Goal: Check status: Check status

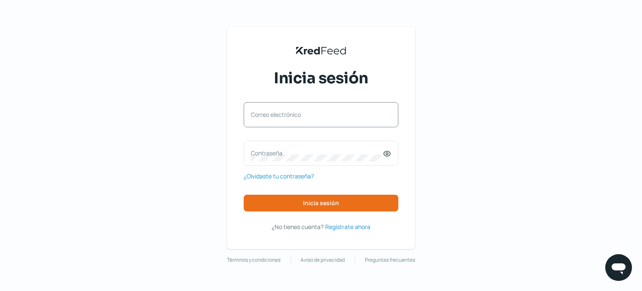
click at [289, 118] on label "Correo electrónico" at bounding box center [317, 114] width 132 height 8
click at [289, 118] on input "Correo electrónico" at bounding box center [321, 119] width 141 height 8
type input "[EMAIL_ADDRESS][DOMAIN_NAME]"
click at [268, 155] on label "Contraseña" at bounding box center [317, 153] width 132 height 8
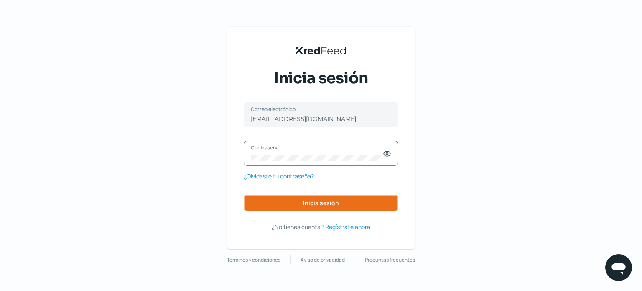
click at [323, 204] on span "Inicia sesión" at bounding box center [321, 203] width 36 height 6
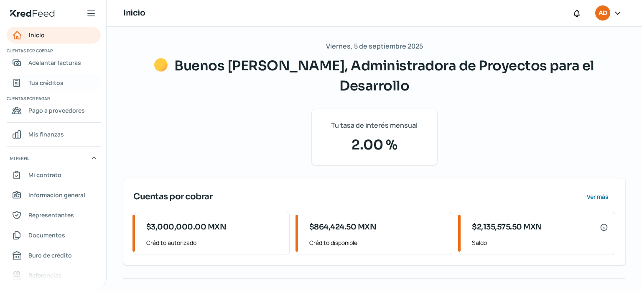
click at [36, 79] on span "Tus créditos" at bounding box center [45, 82] width 35 height 10
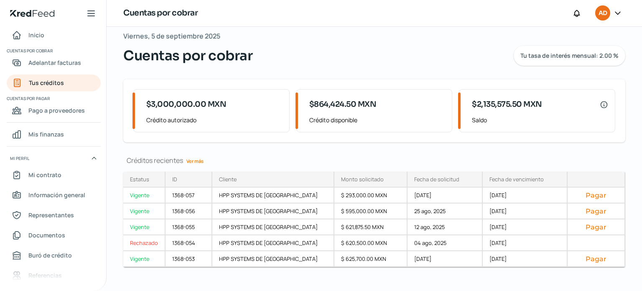
scroll to position [19, 0]
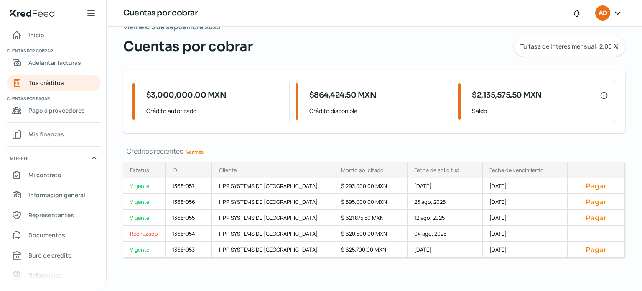
click at [197, 151] on link "Ver más" at bounding box center [195, 151] width 24 height 13
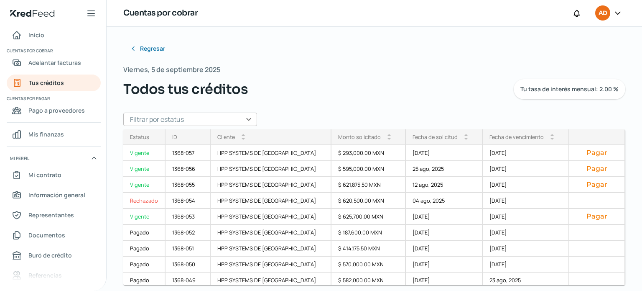
scroll to position [7, 0]
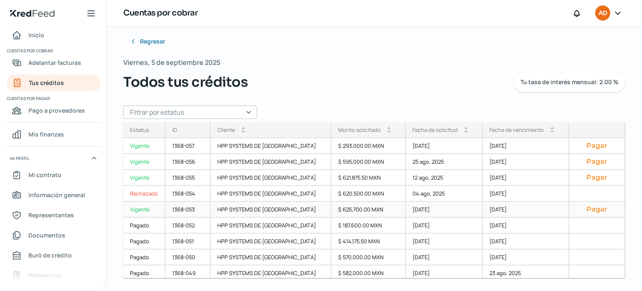
click at [146, 210] on div "Vigente" at bounding box center [144, 210] width 42 height 16
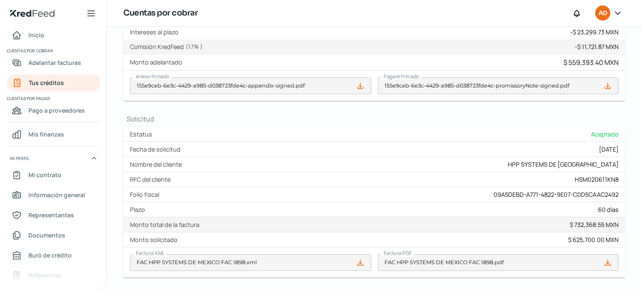
scroll to position [314, 0]
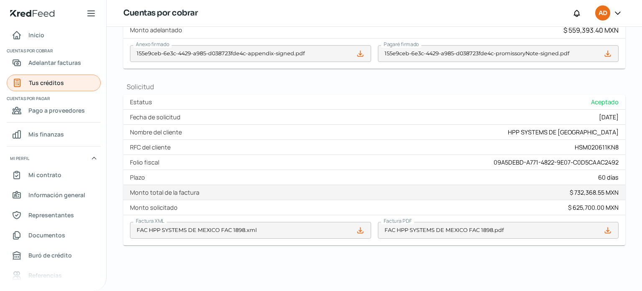
click at [50, 82] on span "Tus créditos" at bounding box center [46, 82] width 35 height 10
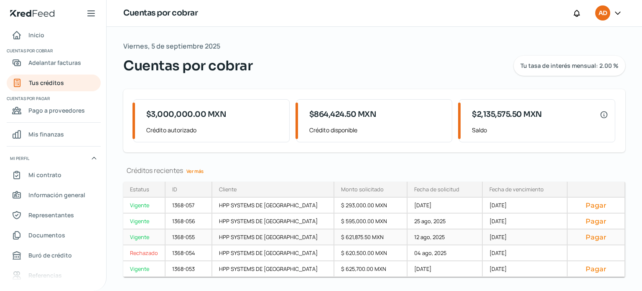
click at [144, 238] on div "Vigente" at bounding box center [144, 237] width 42 height 16
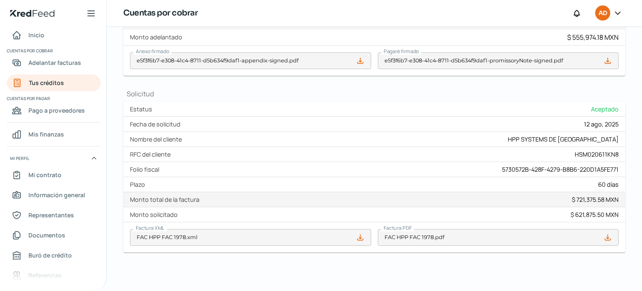
scroll to position [314, 0]
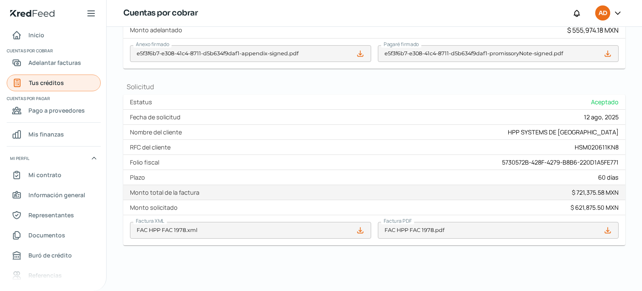
click at [53, 85] on span "Tus créditos" at bounding box center [46, 82] width 35 height 10
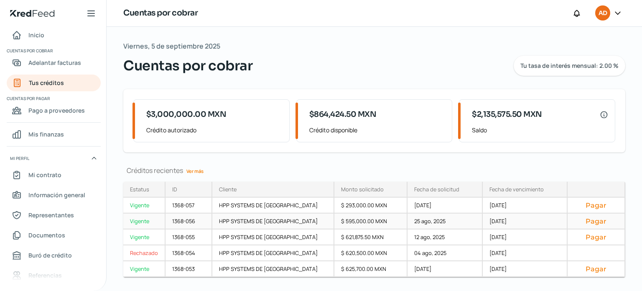
click at [141, 220] on div "Vigente" at bounding box center [144, 221] width 42 height 16
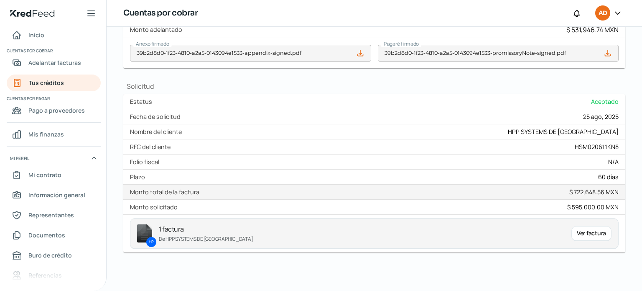
scroll to position [322, 0]
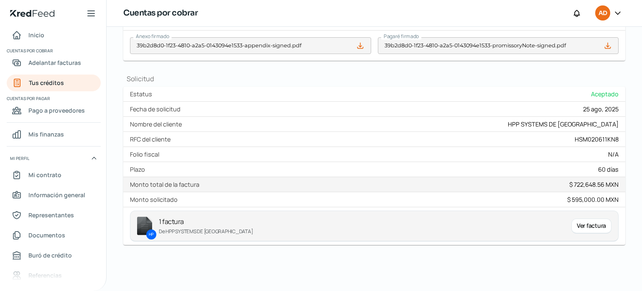
click at [146, 224] on img at bounding box center [144, 225] width 15 height 19
click at [148, 227] on img at bounding box center [144, 225] width 15 height 19
click at [150, 229] on div "HP" at bounding box center [151, 234] width 10 height 10
click at [575, 222] on div "Ver factura" at bounding box center [592, 225] width 40 height 15
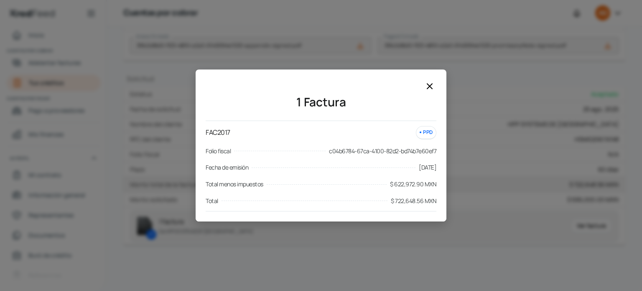
click at [430, 86] on icon at bounding box center [429, 86] width 5 height 5
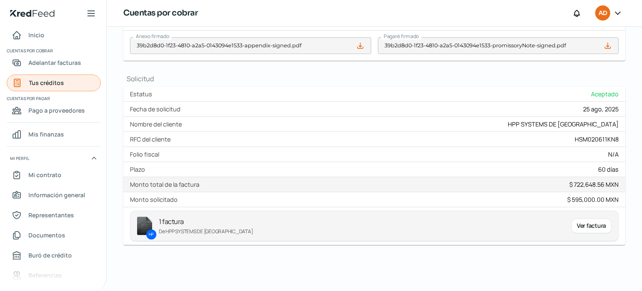
click at [48, 81] on span "Tus créditos" at bounding box center [46, 82] width 35 height 10
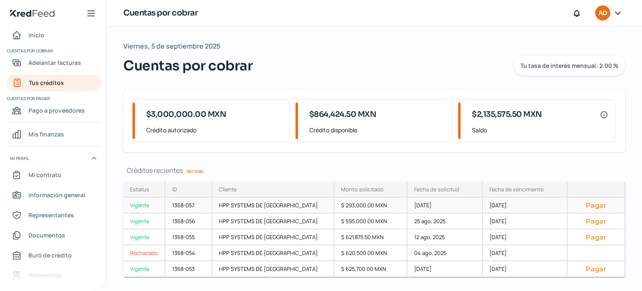
click at [137, 205] on div "Vigente" at bounding box center [144, 205] width 42 height 16
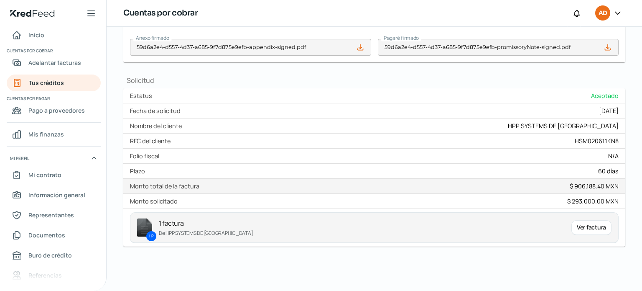
scroll to position [322, 0]
click at [582, 226] on div "Ver factura" at bounding box center [592, 225] width 40 height 15
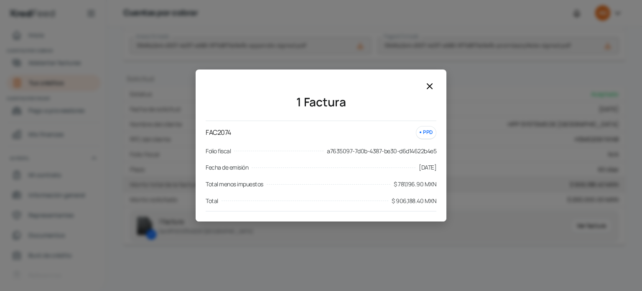
click at [430, 85] on icon at bounding box center [429, 86] width 5 height 5
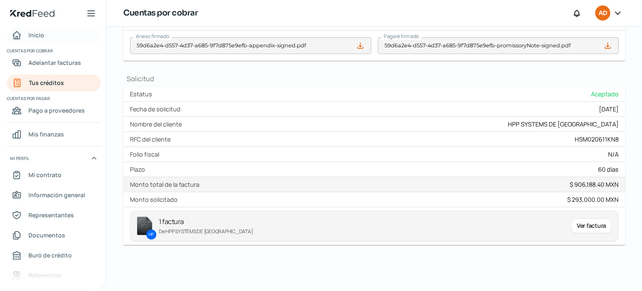
click at [34, 33] on span "Inicio" at bounding box center [36, 35] width 16 height 10
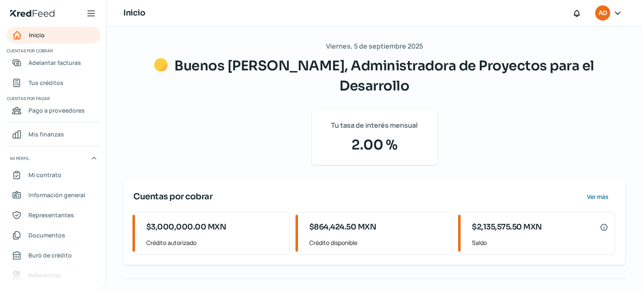
click at [619, 13] on icon at bounding box center [618, 13] width 5 height 3
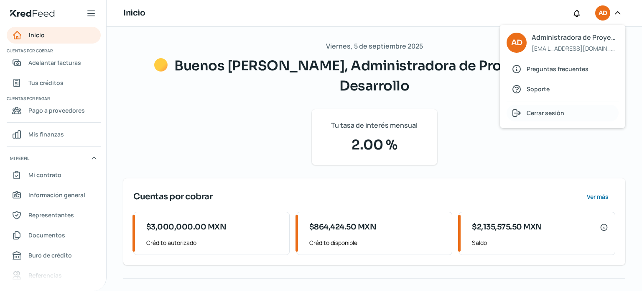
click at [548, 113] on span "Cerrar sesión" at bounding box center [546, 112] width 38 height 10
